Goal: Book appointment/travel/reservation

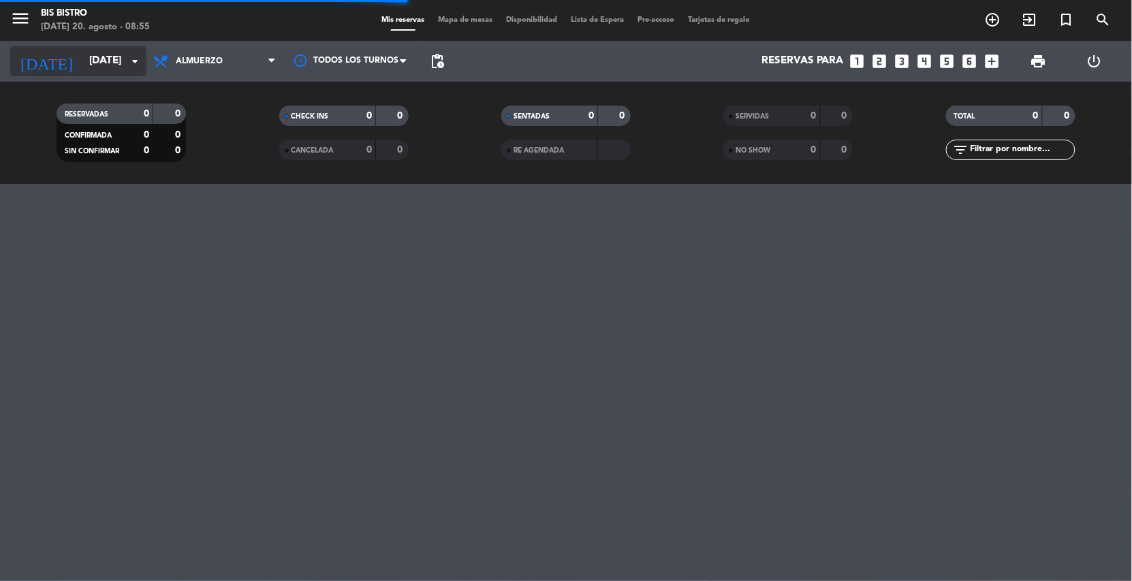
click at [123, 60] on input "[DATE]" at bounding box center [150, 61] width 136 height 26
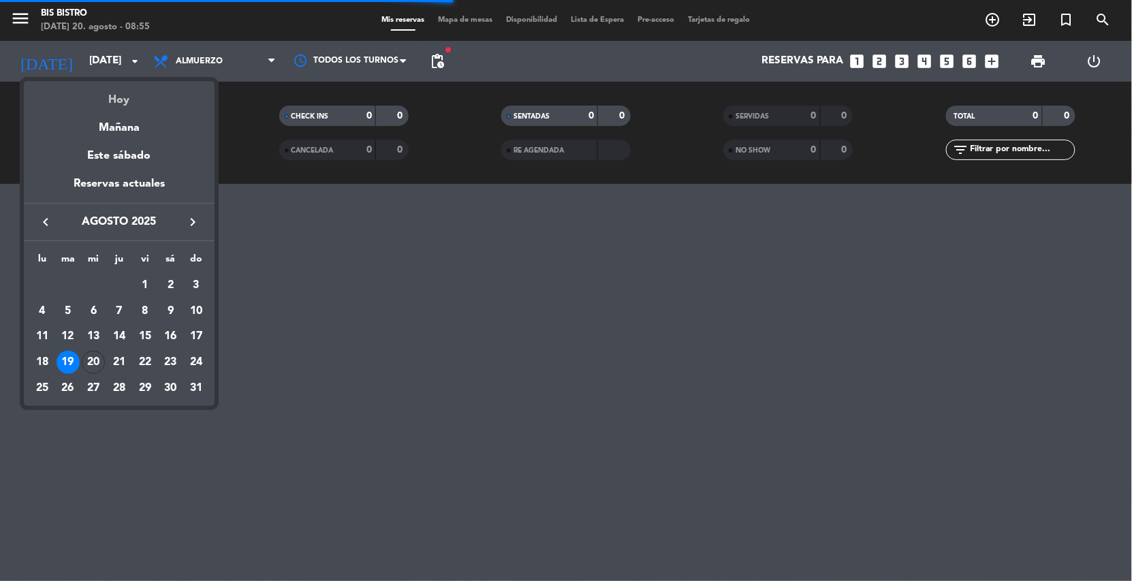
click at [113, 105] on div "Hoy" at bounding box center [119, 95] width 191 height 28
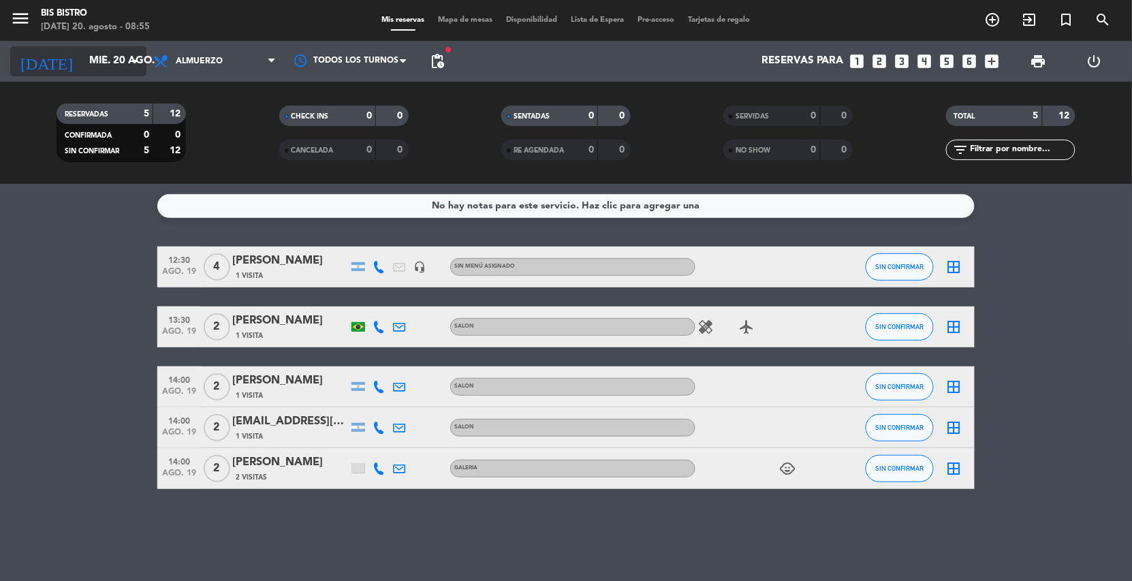
click at [123, 63] on input "mié. 20 ago." at bounding box center [150, 61] width 136 height 26
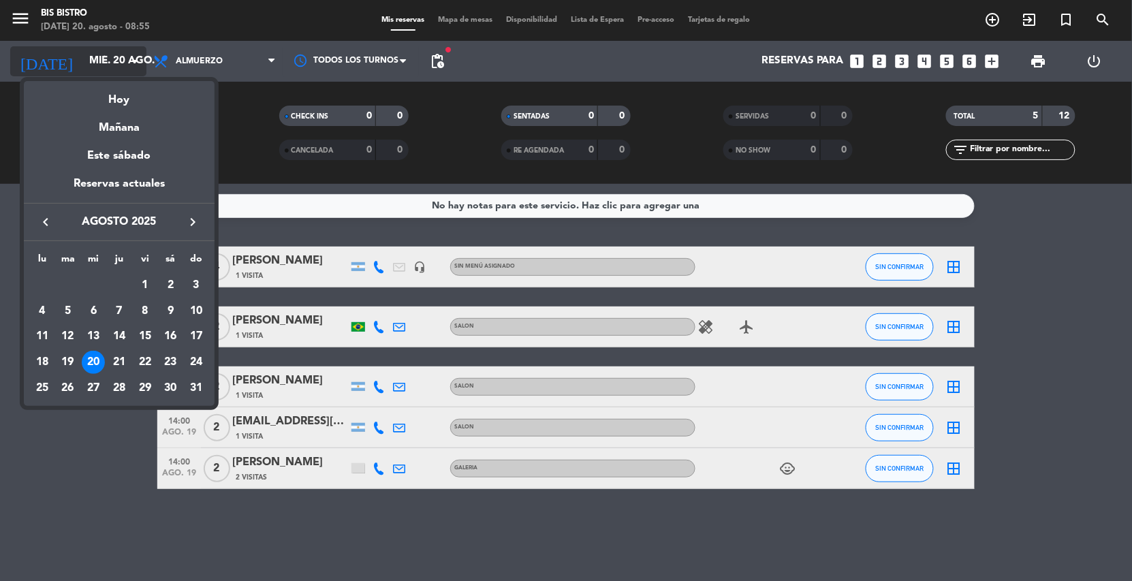
click at [118, 93] on div "Hoy" at bounding box center [119, 95] width 191 height 28
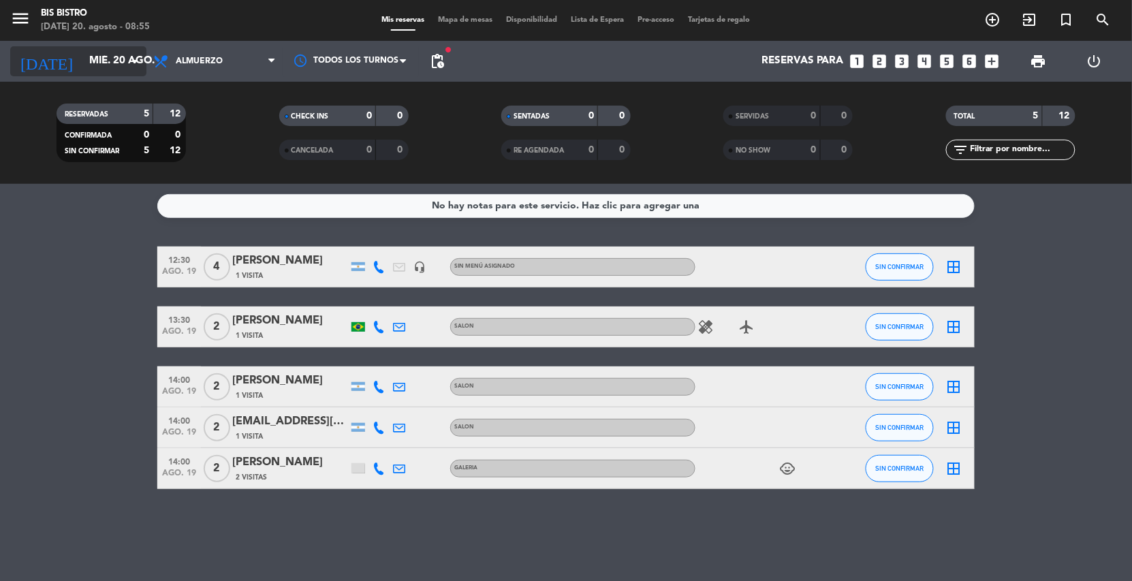
click at [110, 73] on input "mié. 20 ago." at bounding box center [150, 61] width 136 height 26
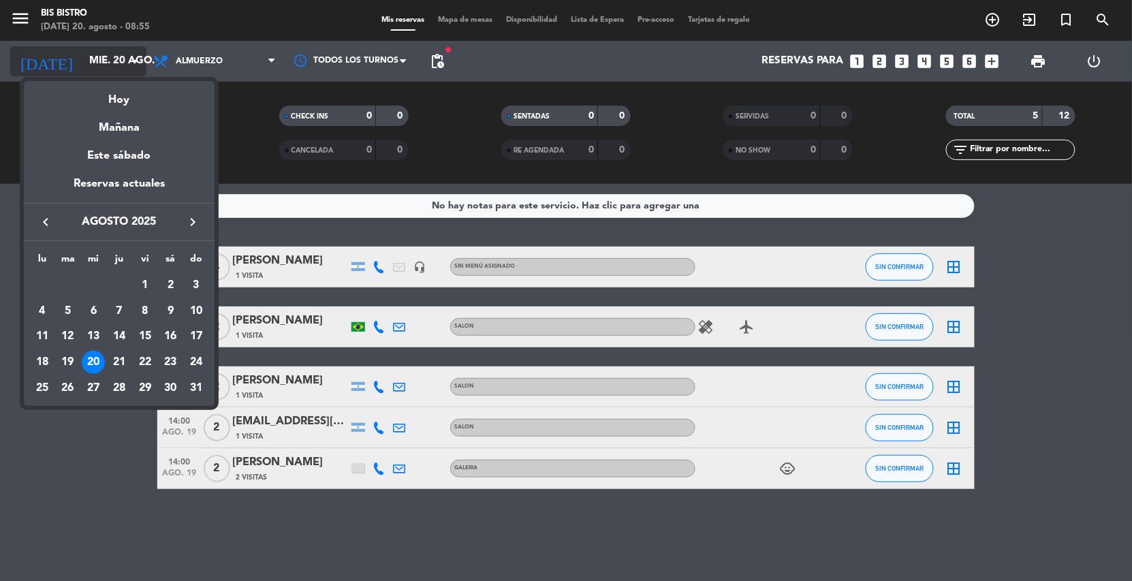
click at [113, 120] on div "Mañana" at bounding box center [119, 123] width 191 height 28
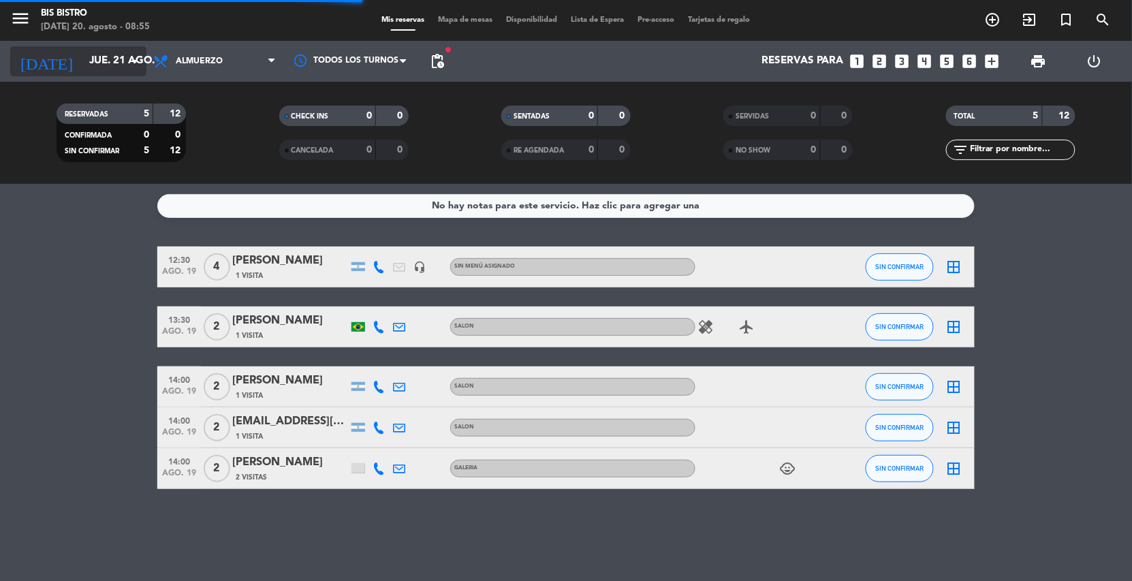
click at [112, 69] on input "jue. 21 ago." at bounding box center [150, 61] width 136 height 26
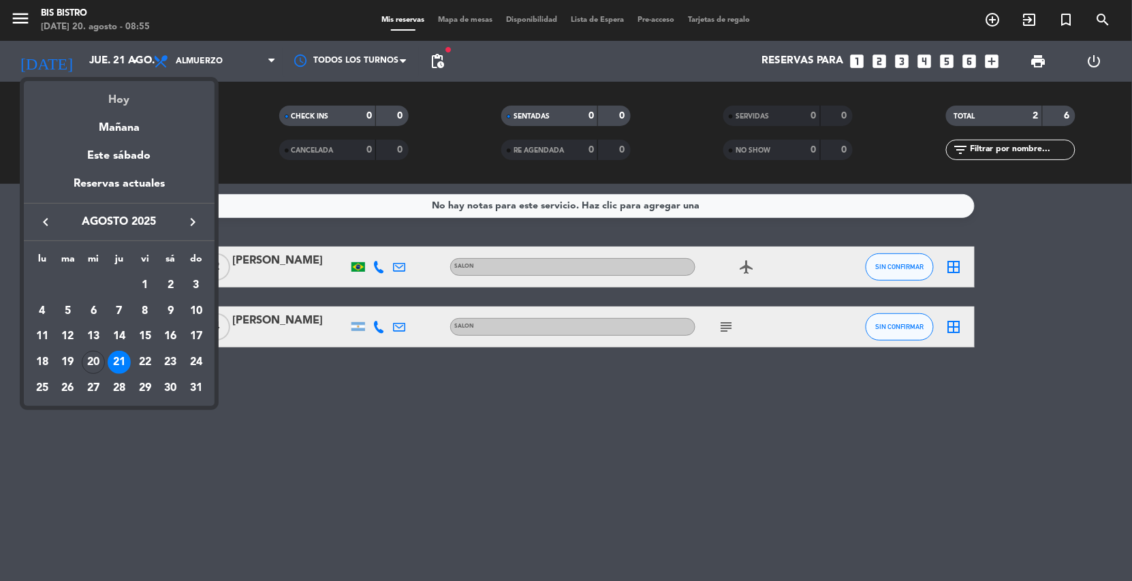
click at [119, 99] on div "Hoy" at bounding box center [119, 95] width 191 height 28
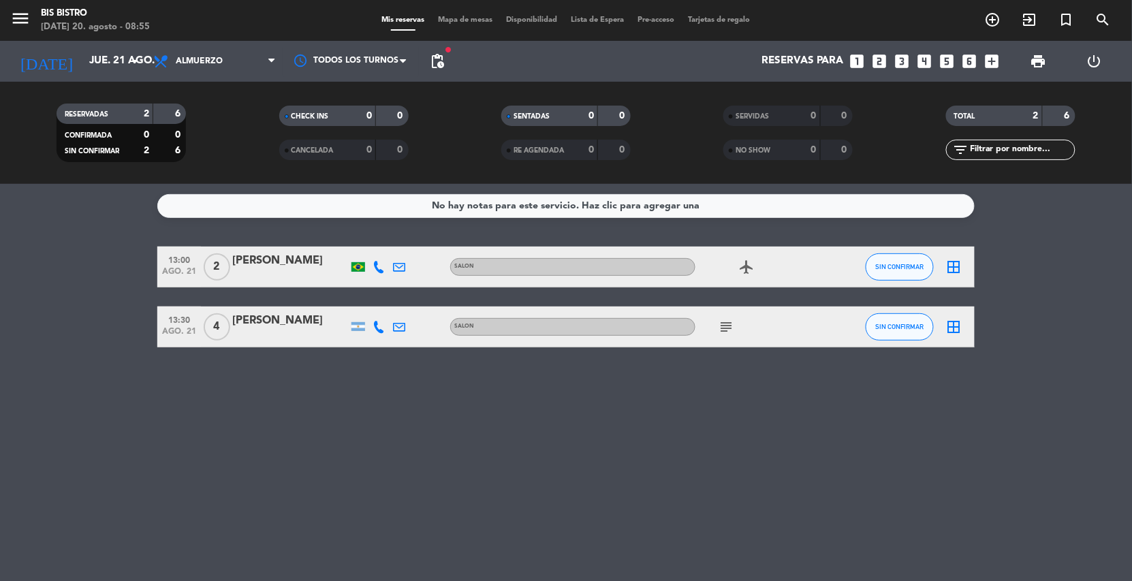
type input "mié. 20 ago."
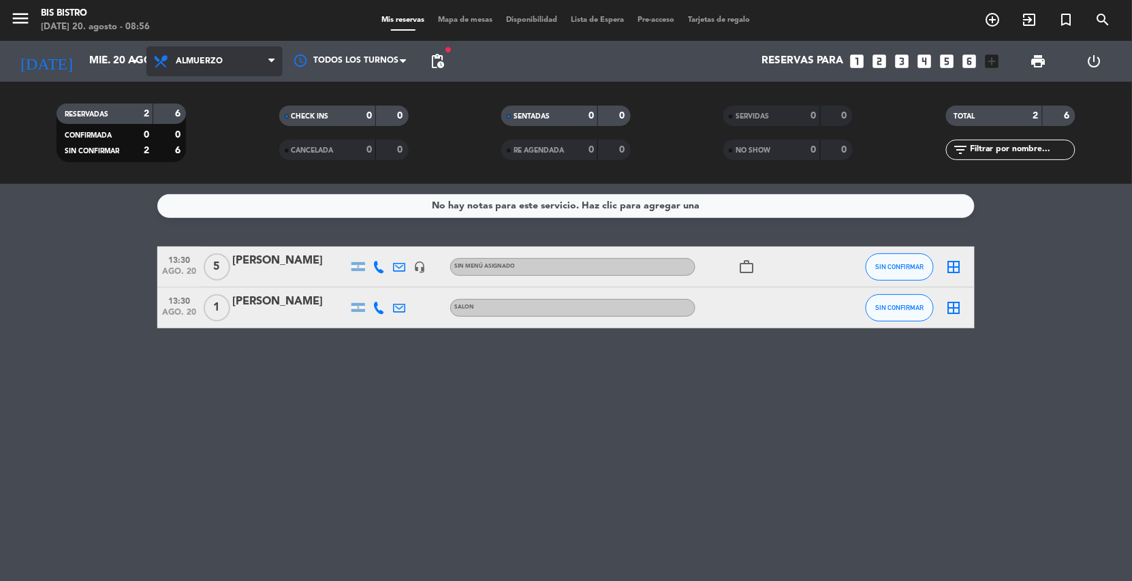
click at [176, 62] on span "Almuerzo" at bounding box center [199, 62] width 47 height 10
click at [172, 141] on div "menu Bis Bistro [DATE] 20. agosto - 08:56 Mis reservas Mapa de mesas Disponibil…" at bounding box center [566, 92] width 1132 height 184
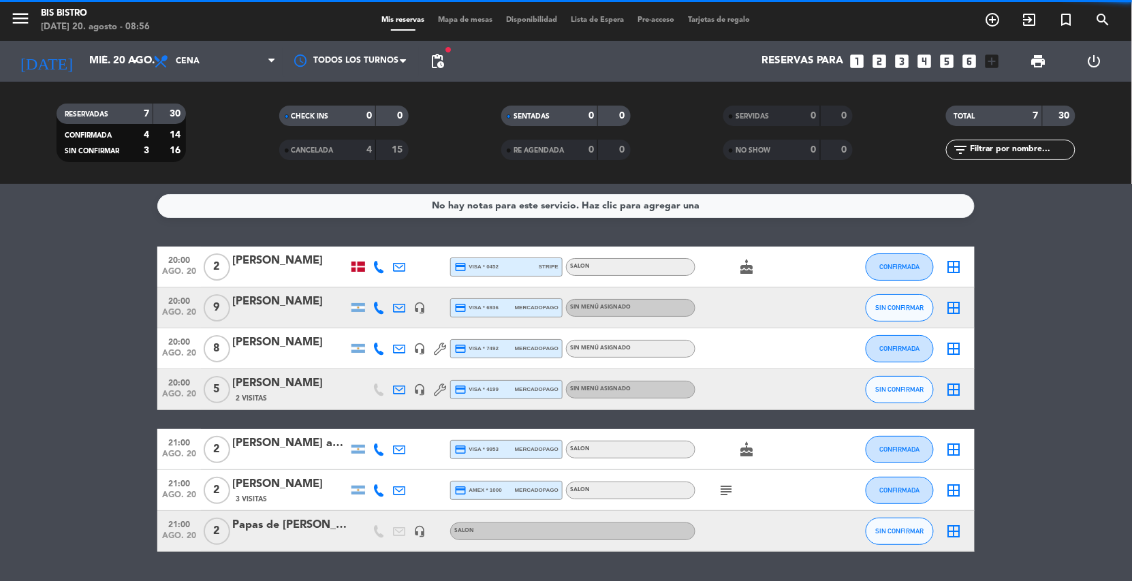
click at [193, 69] on span "Cena" at bounding box center [214, 61] width 136 height 30
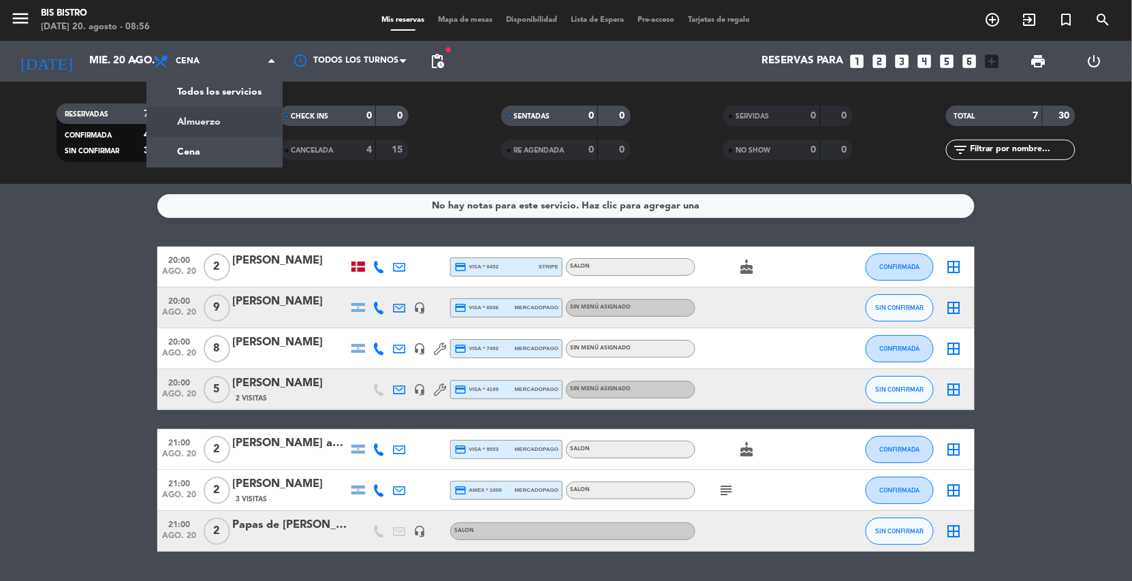
click at [185, 126] on div "menu Bis Bistro [DATE] 20. agosto - 08:56 Mis reservas Mapa de mesas Disponibil…" at bounding box center [566, 92] width 1132 height 184
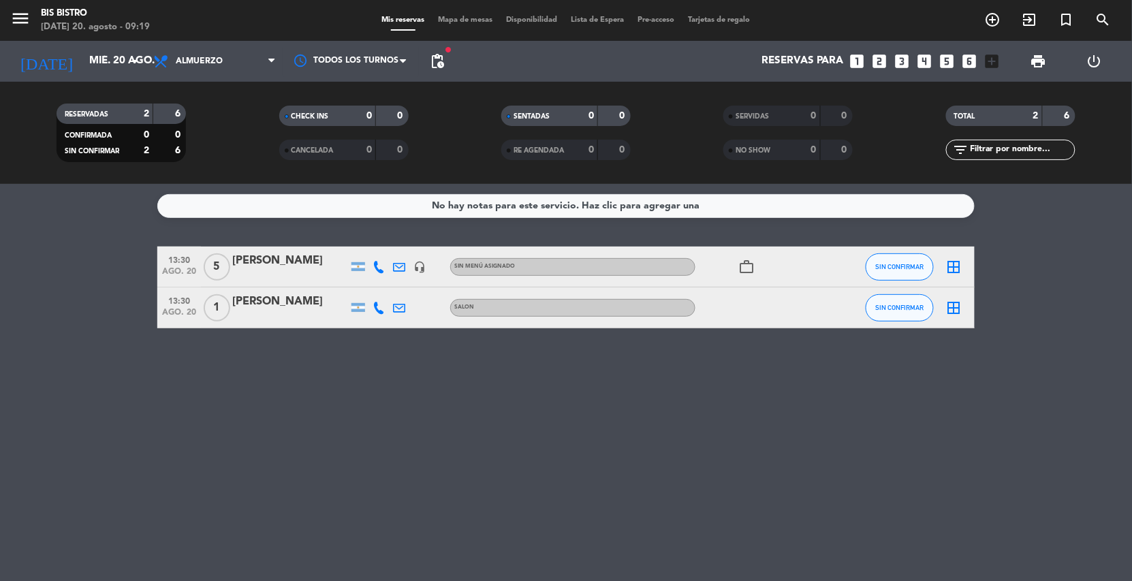
drag, startPoint x: 661, startPoint y: 296, endPoint x: 681, endPoint y: 319, distance: 30.9
click at [681, 319] on div "13:30 [DATE] 1 [PERSON_NAME] SALON SIN CONFIRMAR border_all" at bounding box center [565, 307] width 817 height 41
